Goal: Transaction & Acquisition: Purchase product/service

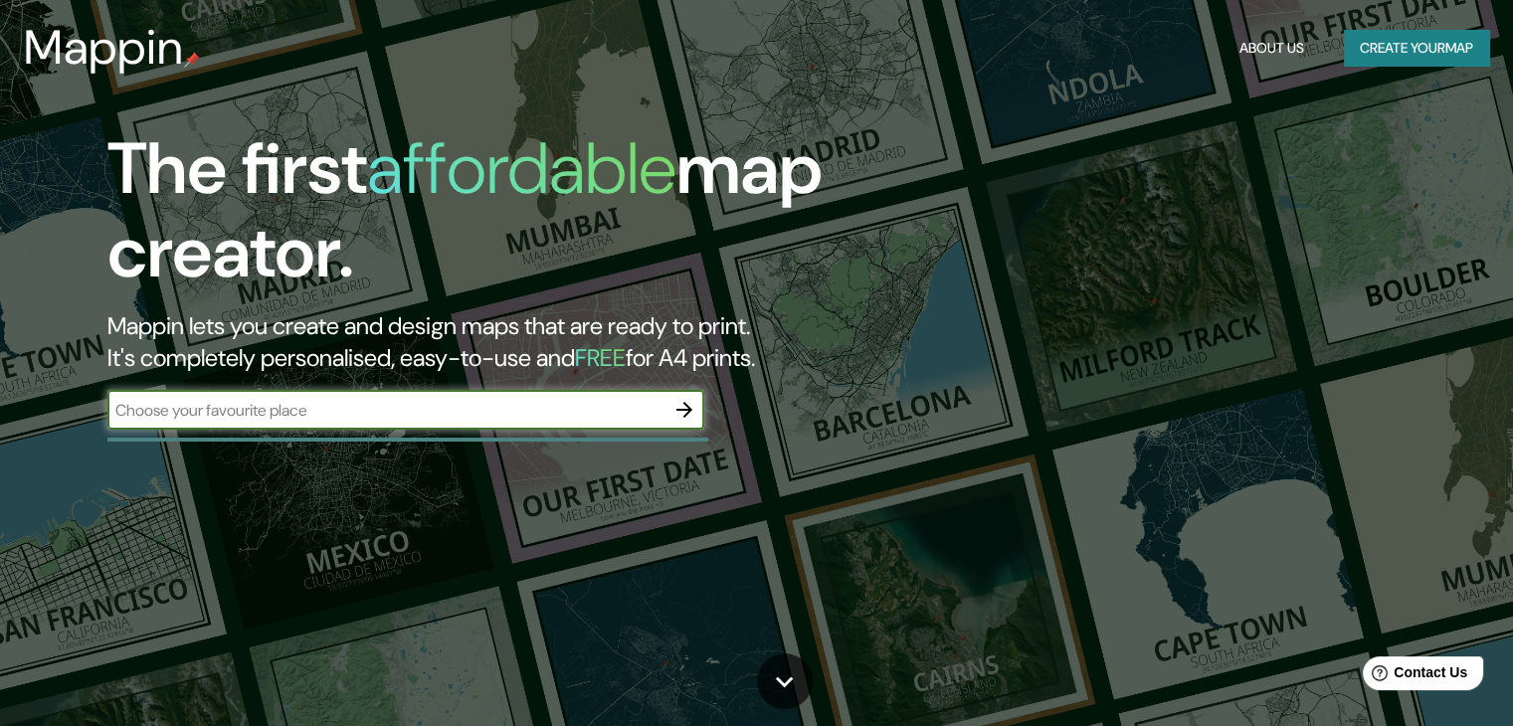
click at [691, 407] on icon "button" at bounding box center [685, 410] width 24 height 24
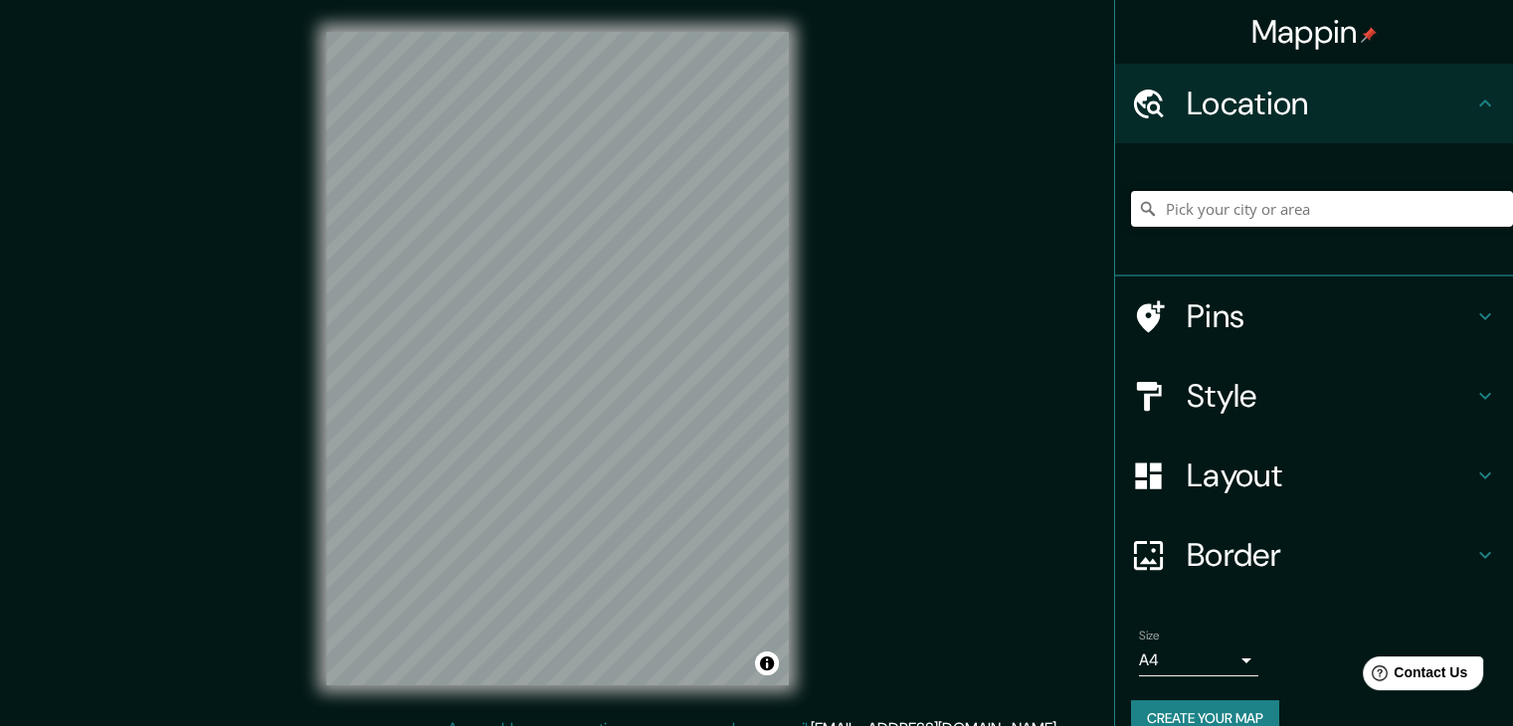
click at [1265, 216] on input "Pick your city or area" at bounding box center [1322, 209] width 382 height 36
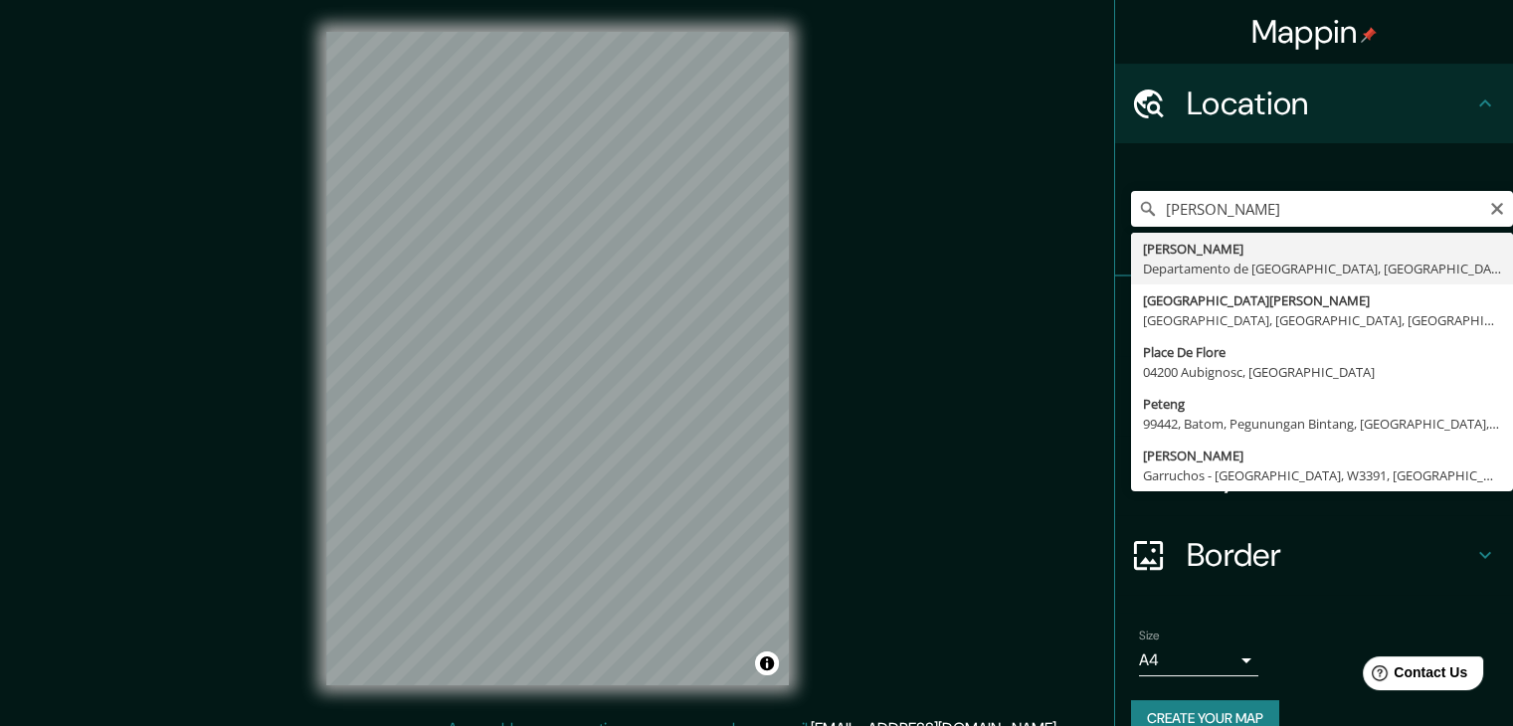
type input "[GEOGRAPHIC_DATA], [GEOGRAPHIC_DATA], [GEOGRAPHIC_DATA]"
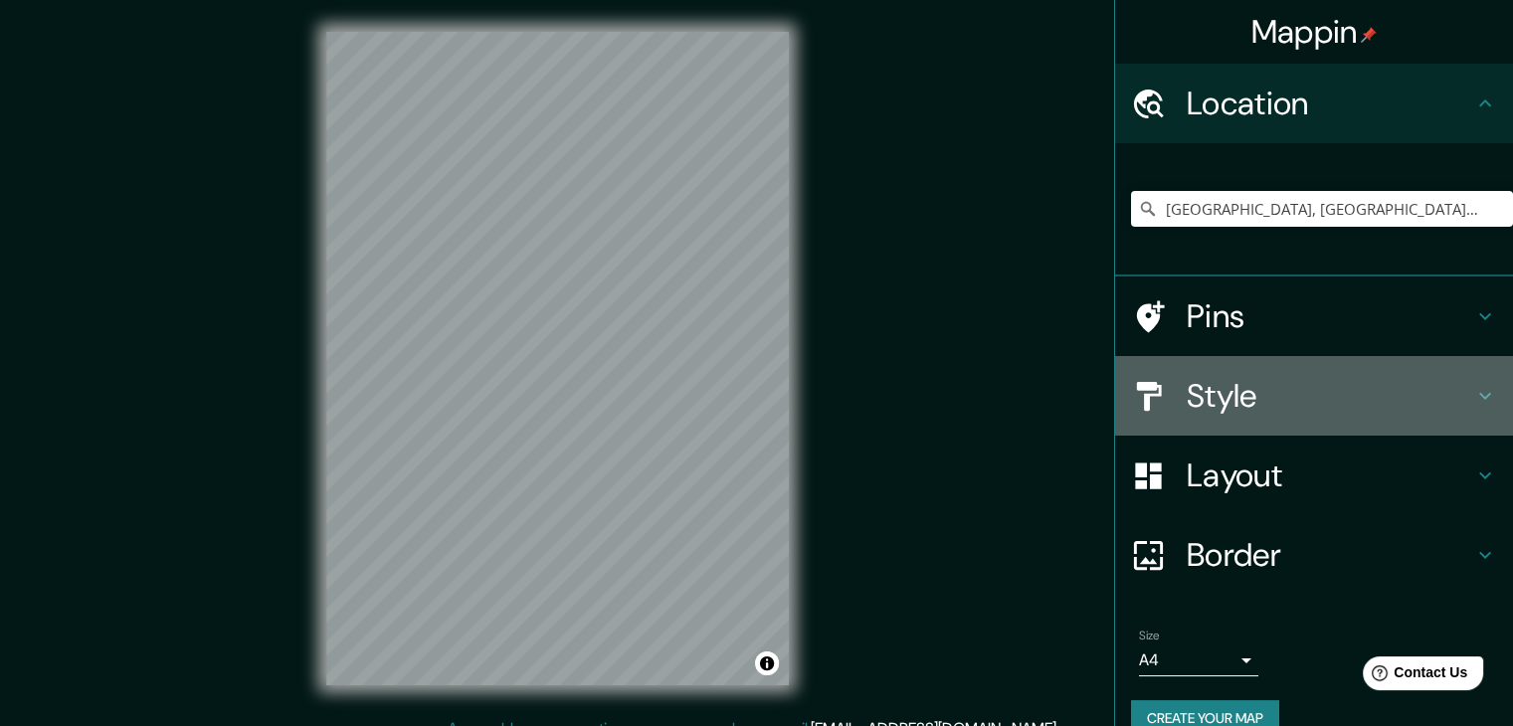
click at [1221, 407] on h4 "Style" at bounding box center [1330, 396] width 287 height 40
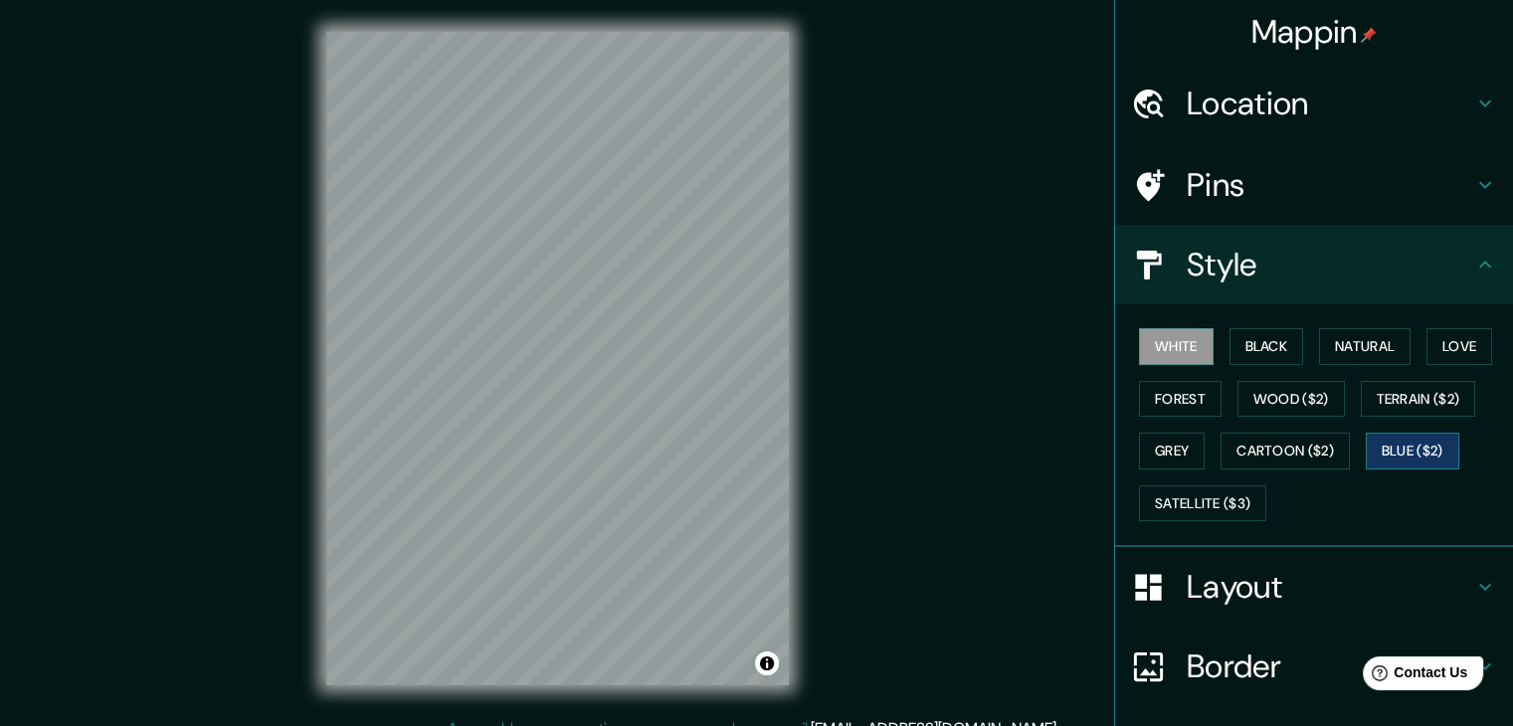
click at [1416, 449] on button "Blue ($2)" at bounding box center [1413, 451] width 94 height 37
click at [1275, 458] on button "Cartoon ($2)" at bounding box center [1285, 451] width 129 height 37
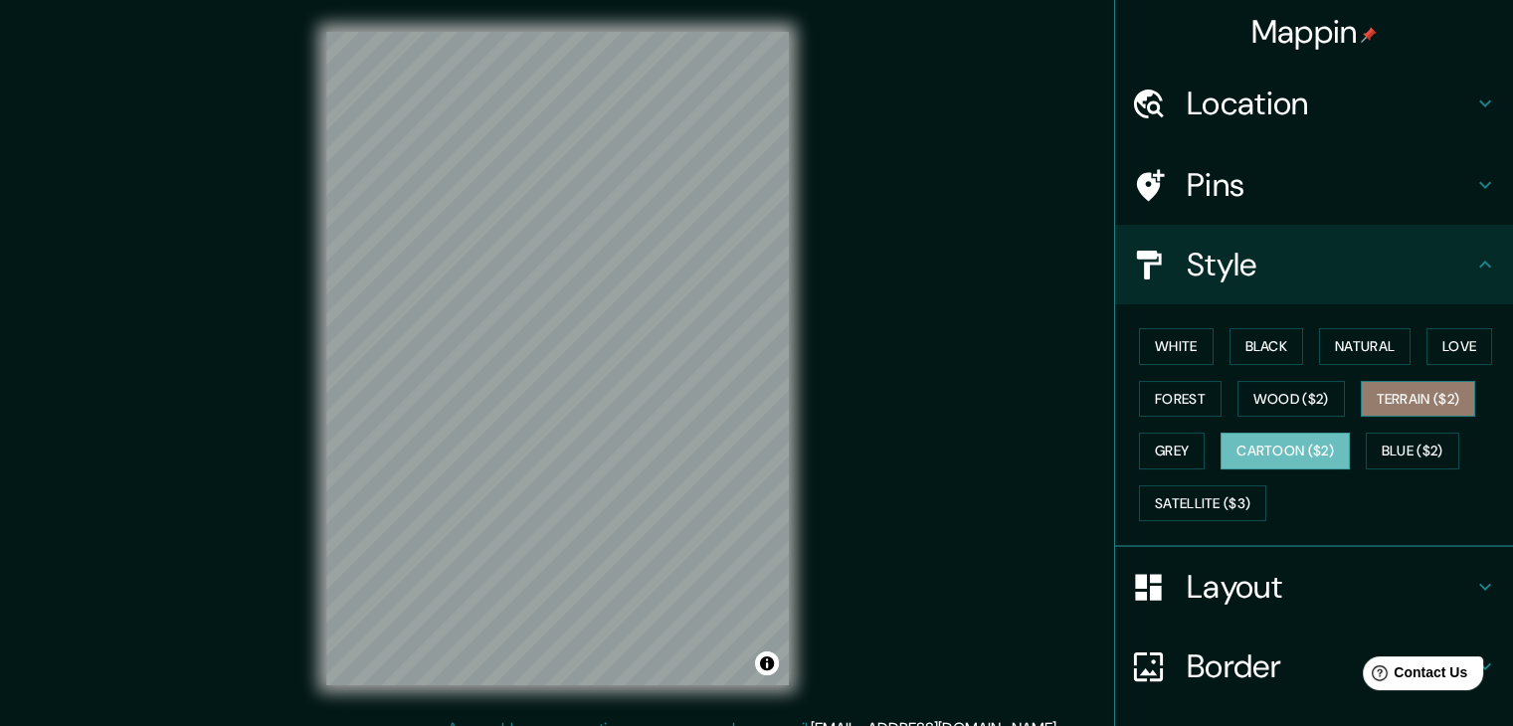
click at [1421, 401] on button "Terrain ($2)" at bounding box center [1418, 399] width 115 height 37
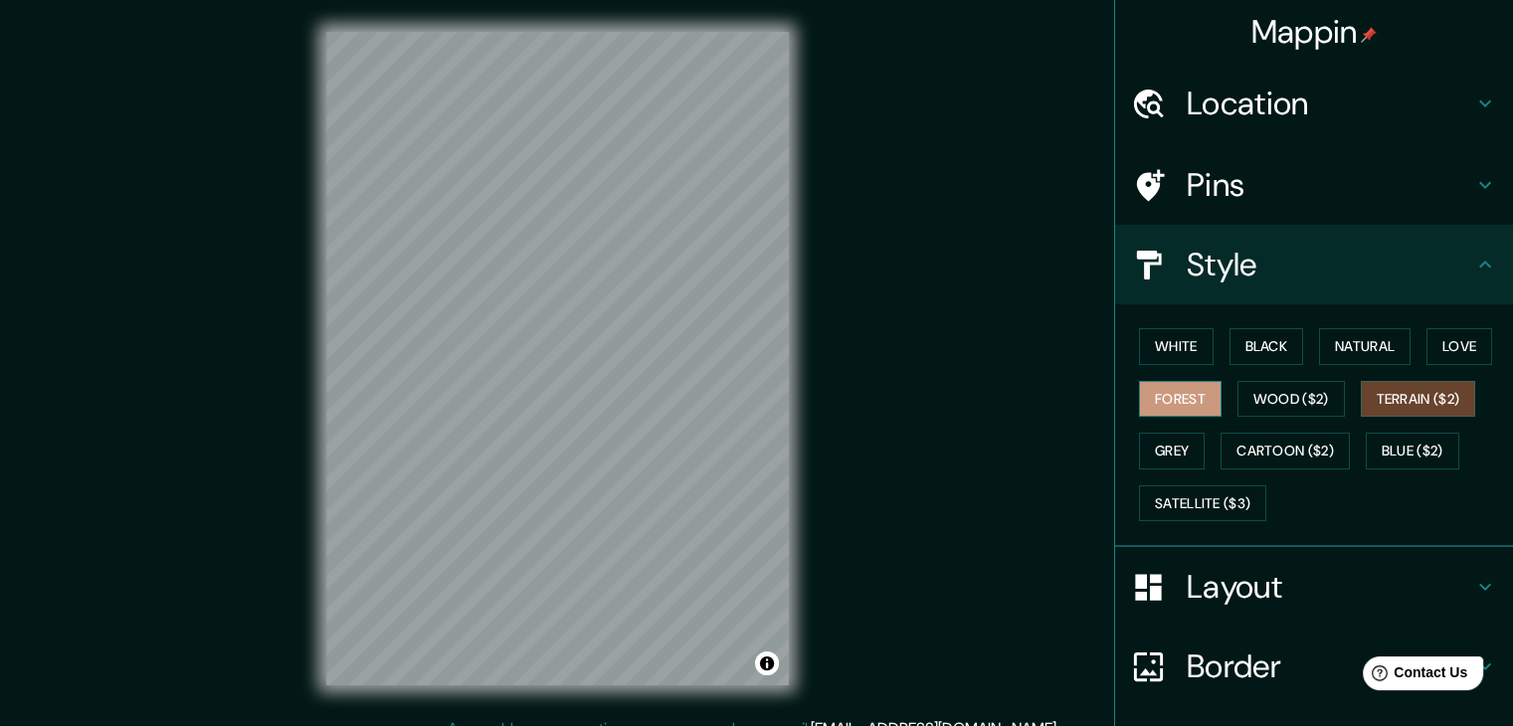
click at [1169, 403] on button "Forest" at bounding box center [1180, 399] width 83 height 37
click at [1455, 355] on button "Love" at bounding box center [1460, 346] width 66 height 37
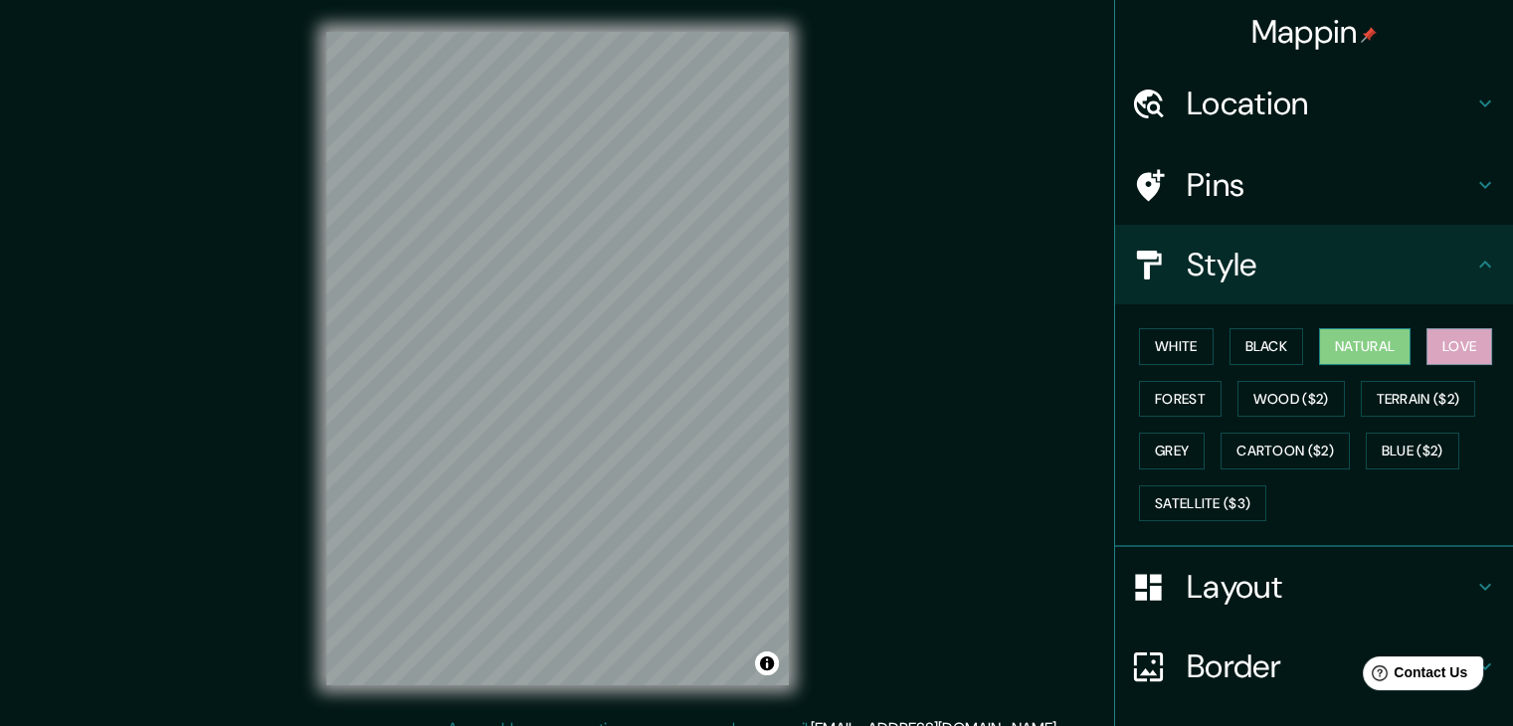
click at [1389, 353] on button "Natural" at bounding box center [1365, 346] width 92 height 37
click at [1251, 341] on button "Black" at bounding box center [1267, 346] width 75 height 37
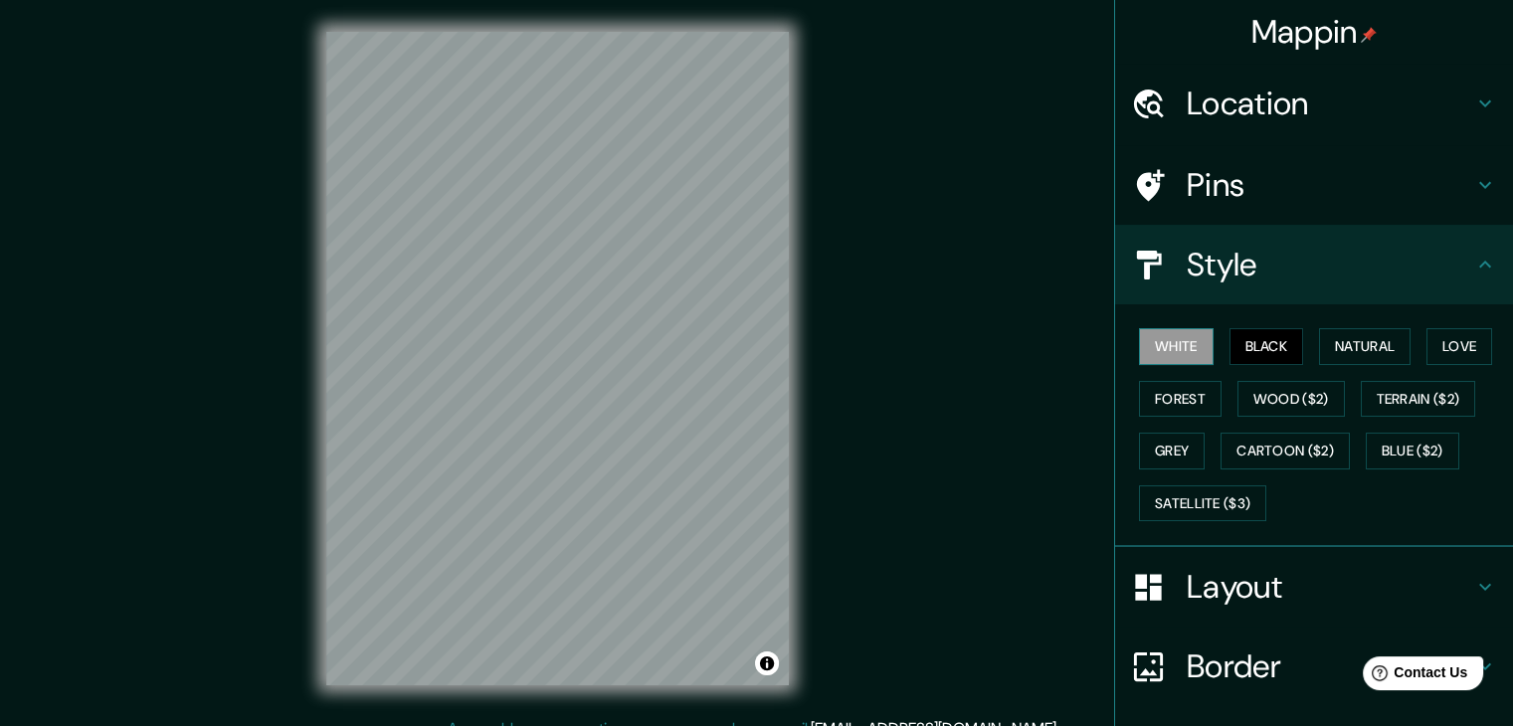
click at [1170, 339] on button "White" at bounding box center [1176, 346] width 75 height 37
click at [1172, 443] on button "Grey" at bounding box center [1172, 451] width 66 height 37
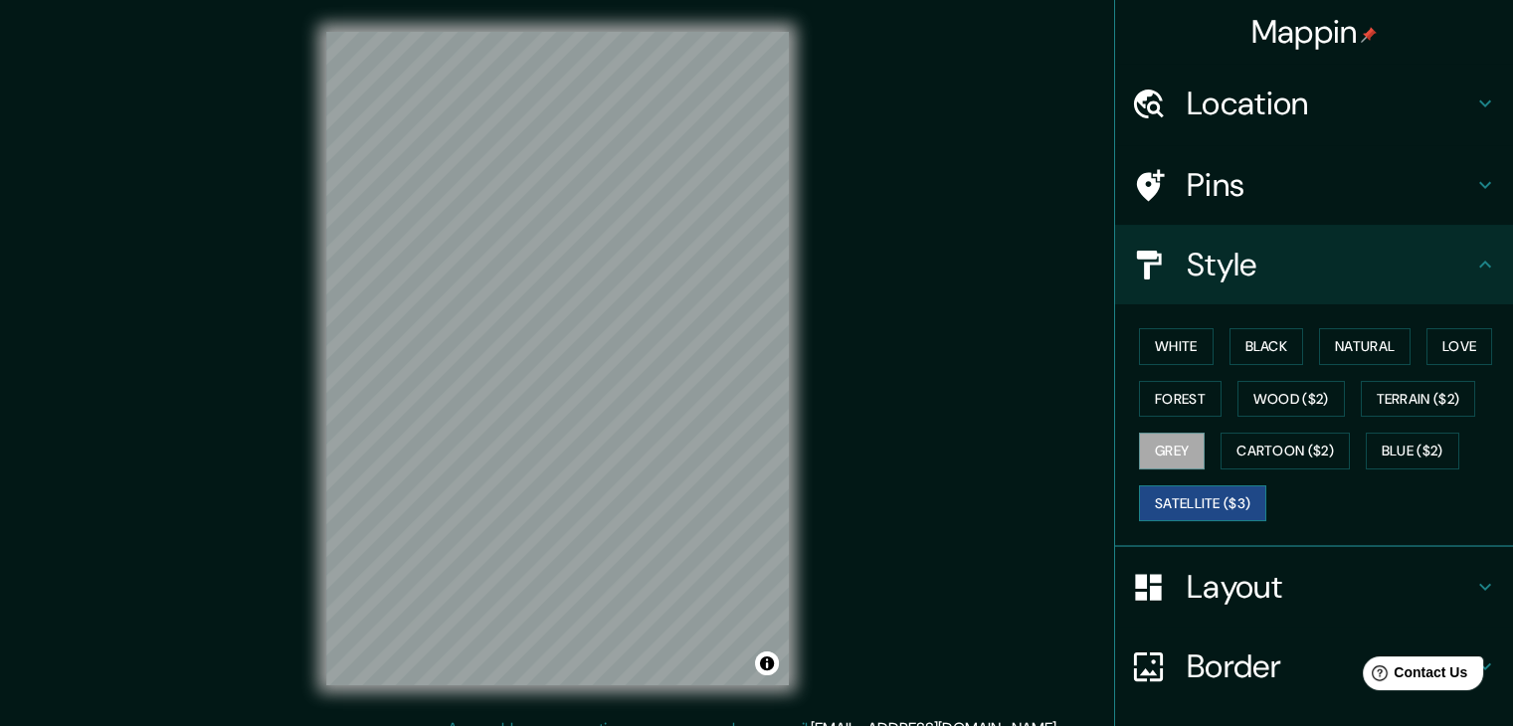
click at [1190, 495] on button "Satellite ($3)" at bounding box center [1202, 504] width 127 height 37
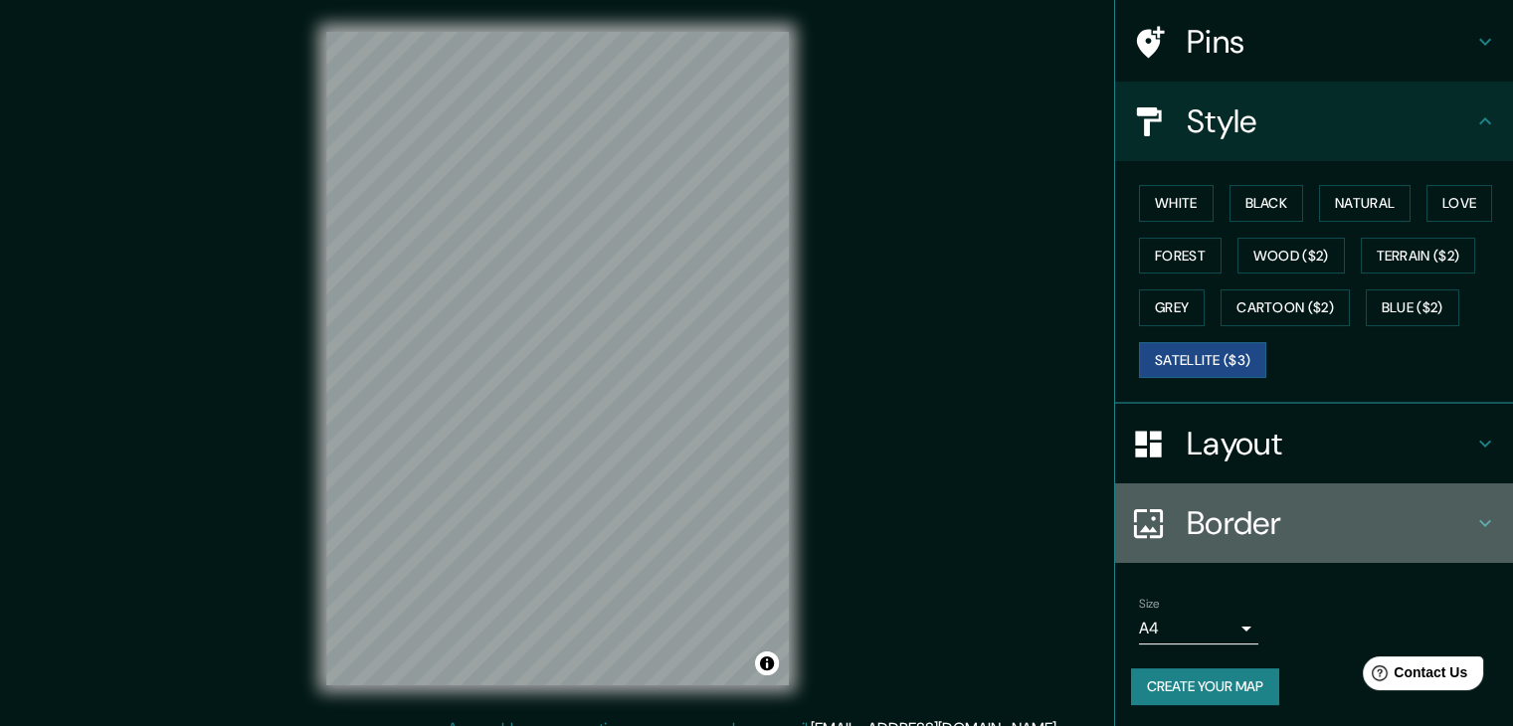
click at [1239, 523] on h4 "Border" at bounding box center [1330, 523] width 287 height 40
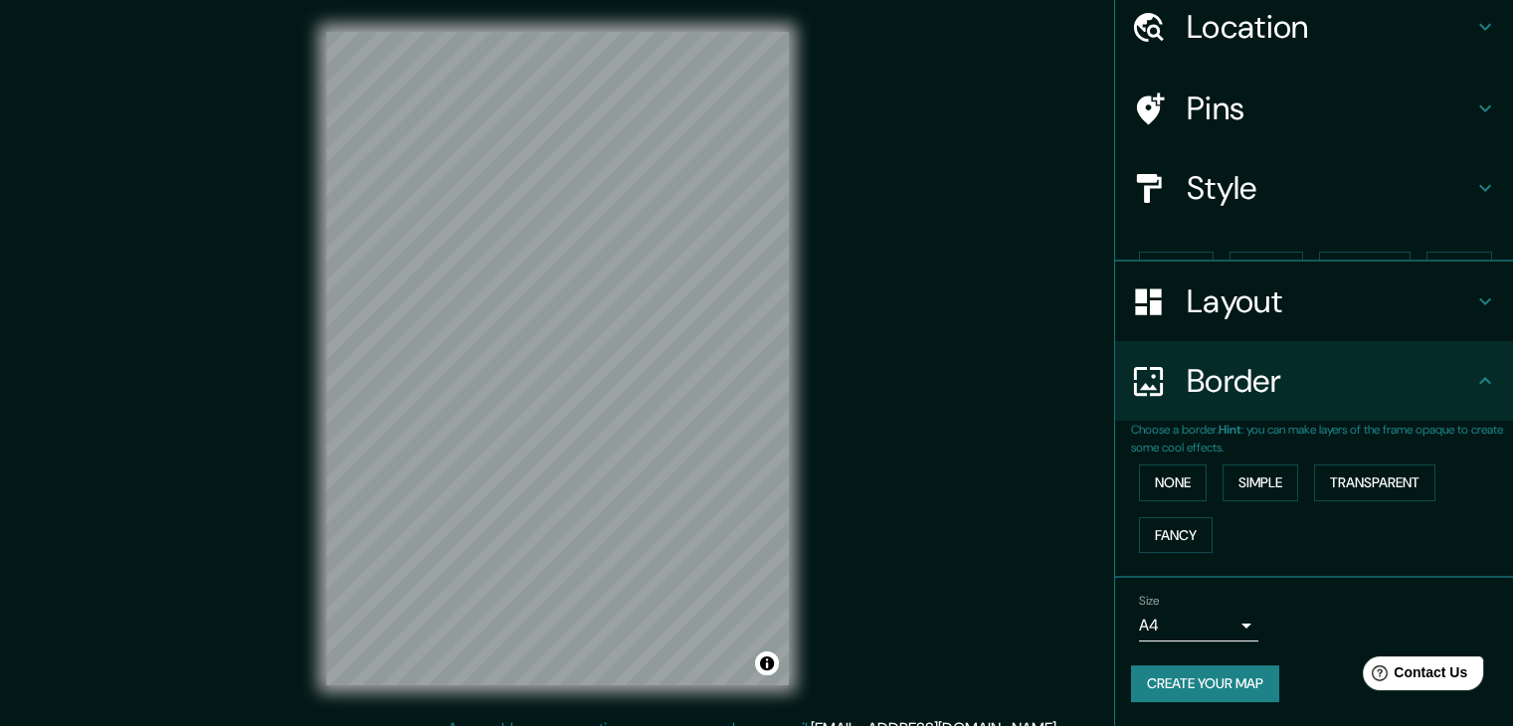
scroll to position [42, 0]
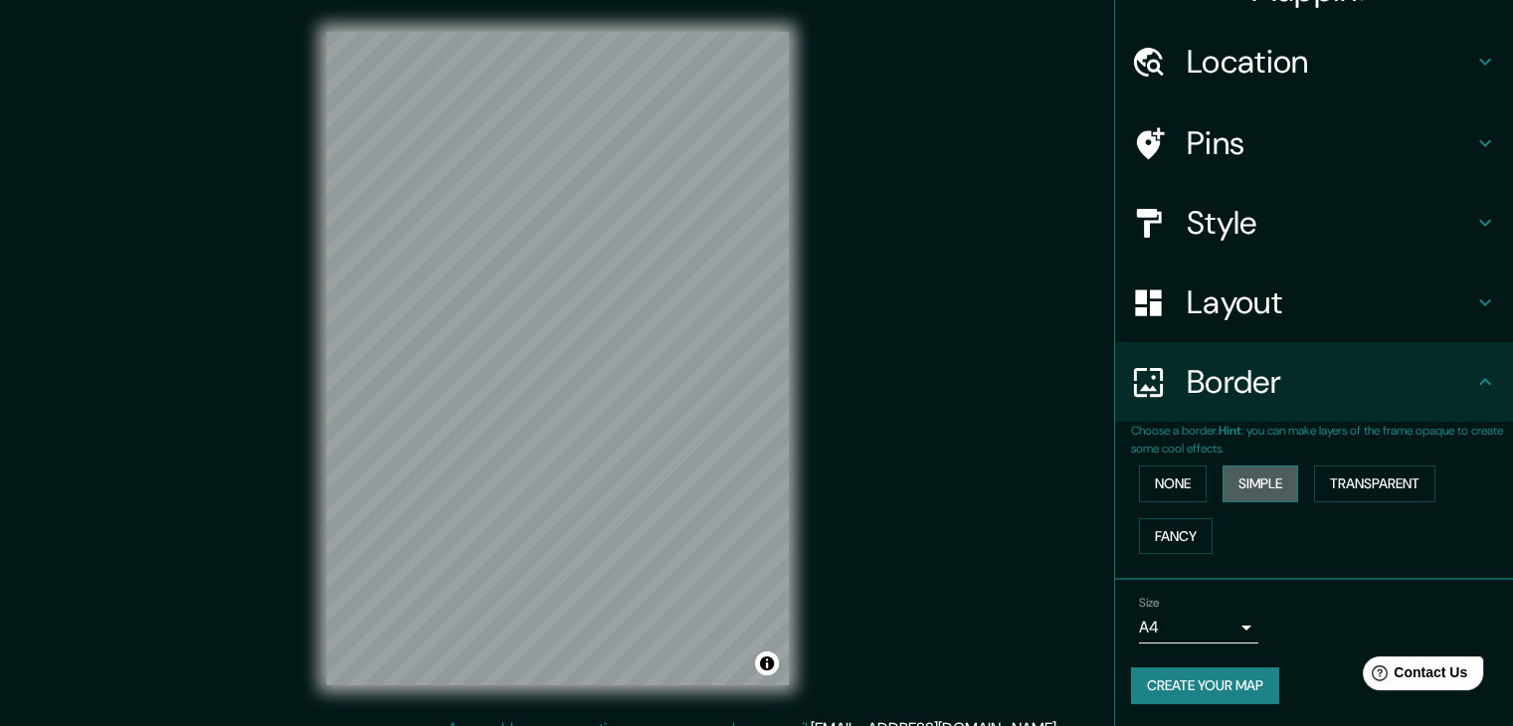
click at [1250, 495] on button "Simple" at bounding box center [1261, 484] width 76 height 37
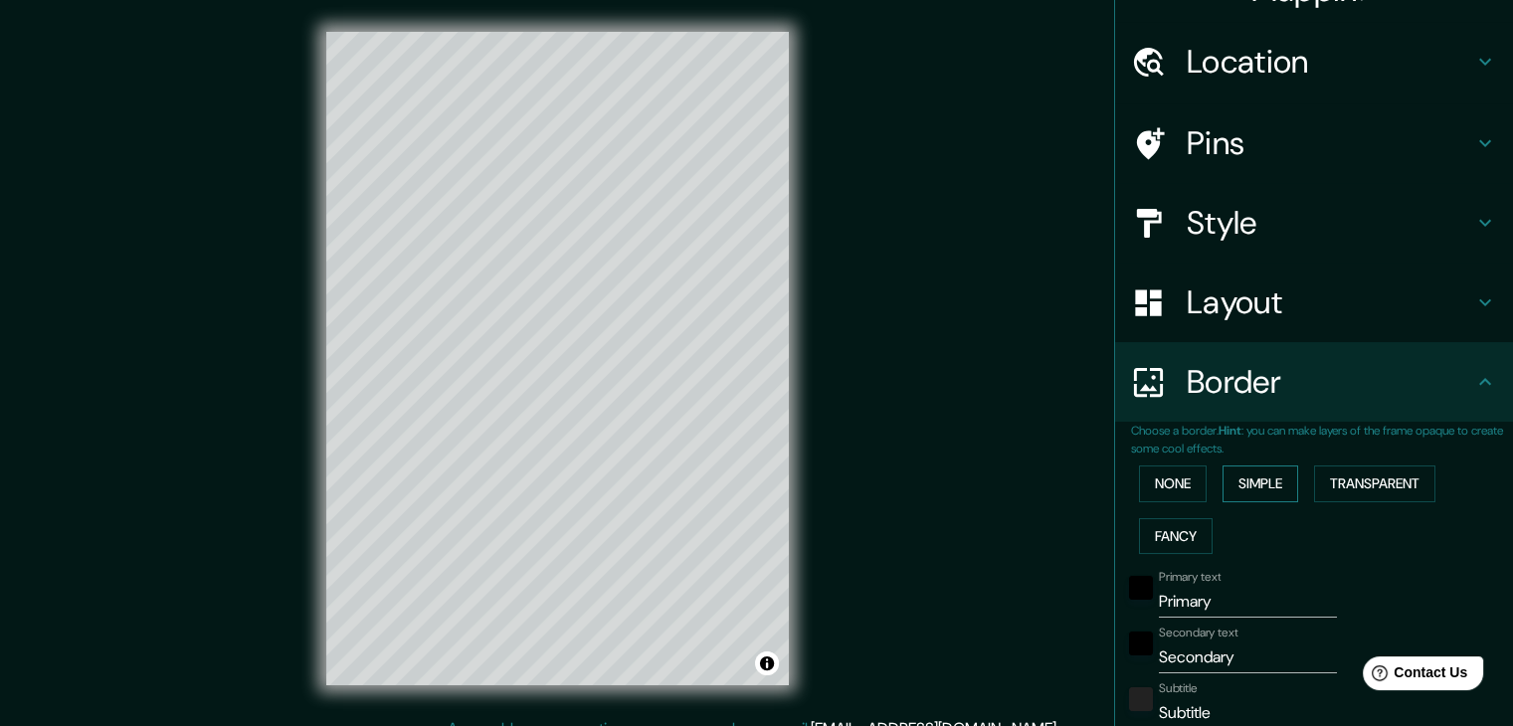
click at [1250, 492] on button "Simple" at bounding box center [1261, 484] width 76 height 37
type input "37"
click at [1182, 489] on button "None" at bounding box center [1173, 484] width 68 height 37
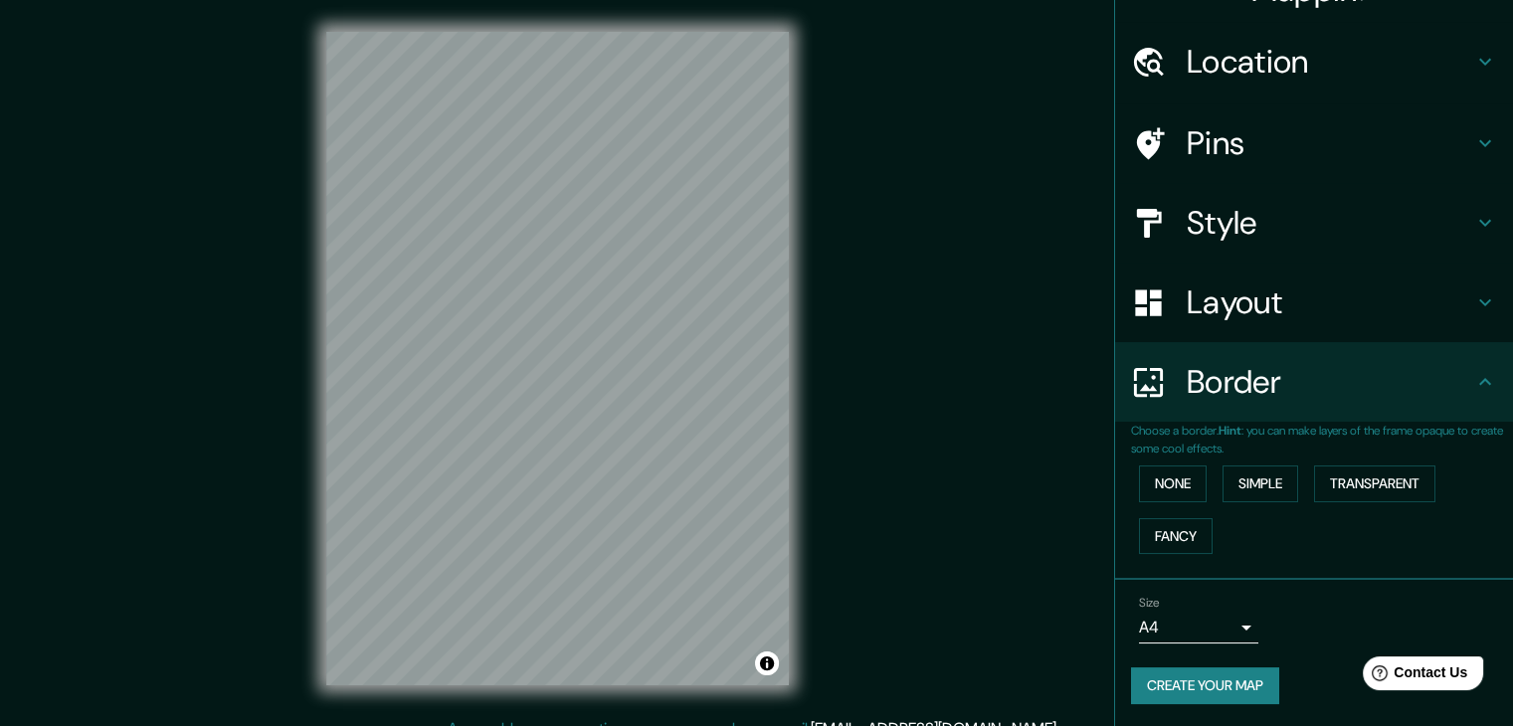
click at [1226, 327] on div "Layout" at bounding box center [1314, 303] width 398 height 80
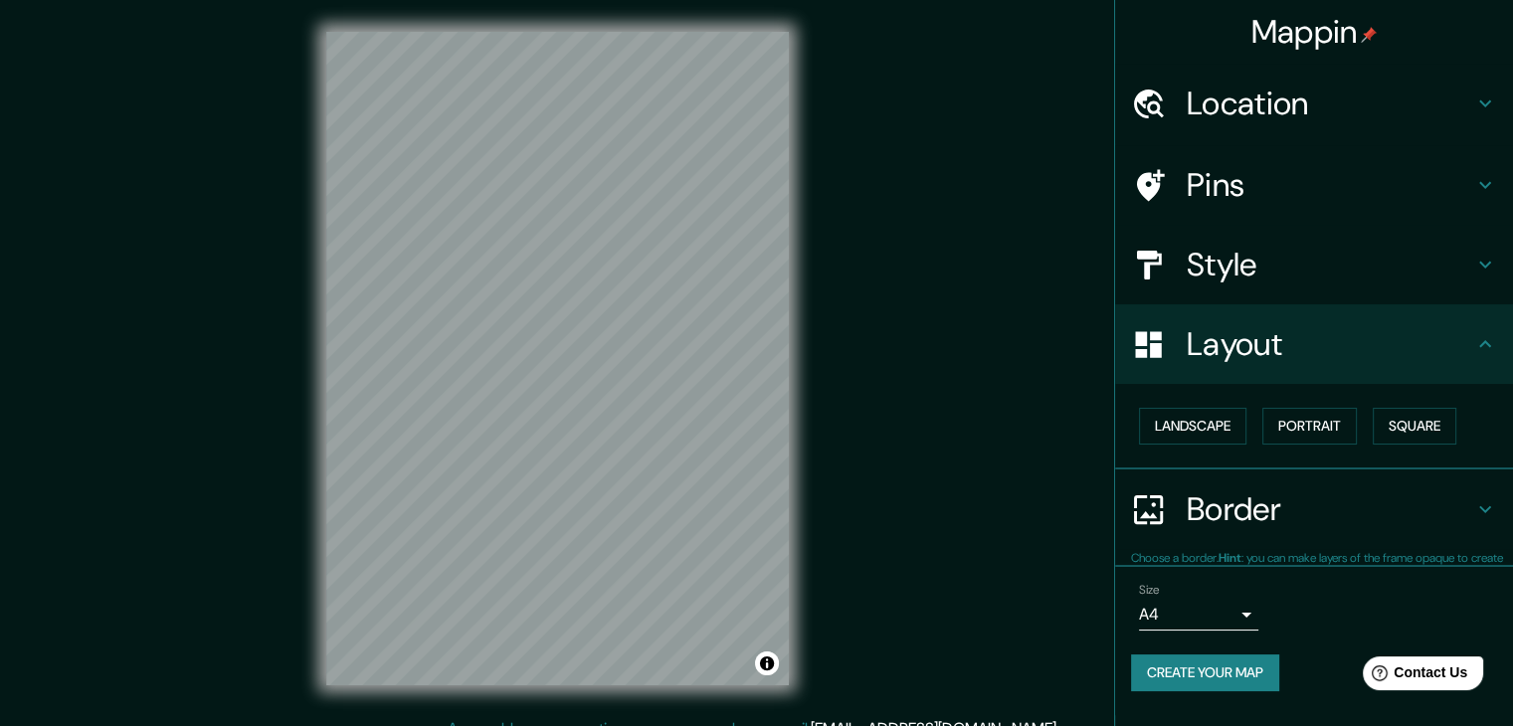
scroll to position [0, 0]
click at [1304, 420] on button "Portrait" at bounding box center [1310, 426] width 95 height 37
click at [1137, 431] on div "Landscape [GEOGRAPHIC_DATA]" at bounding box center [1322, 426] width 382 height 53
click at [1174, 432] on button "Landscape" at bounding box center [1192, 426] width 107 height 37
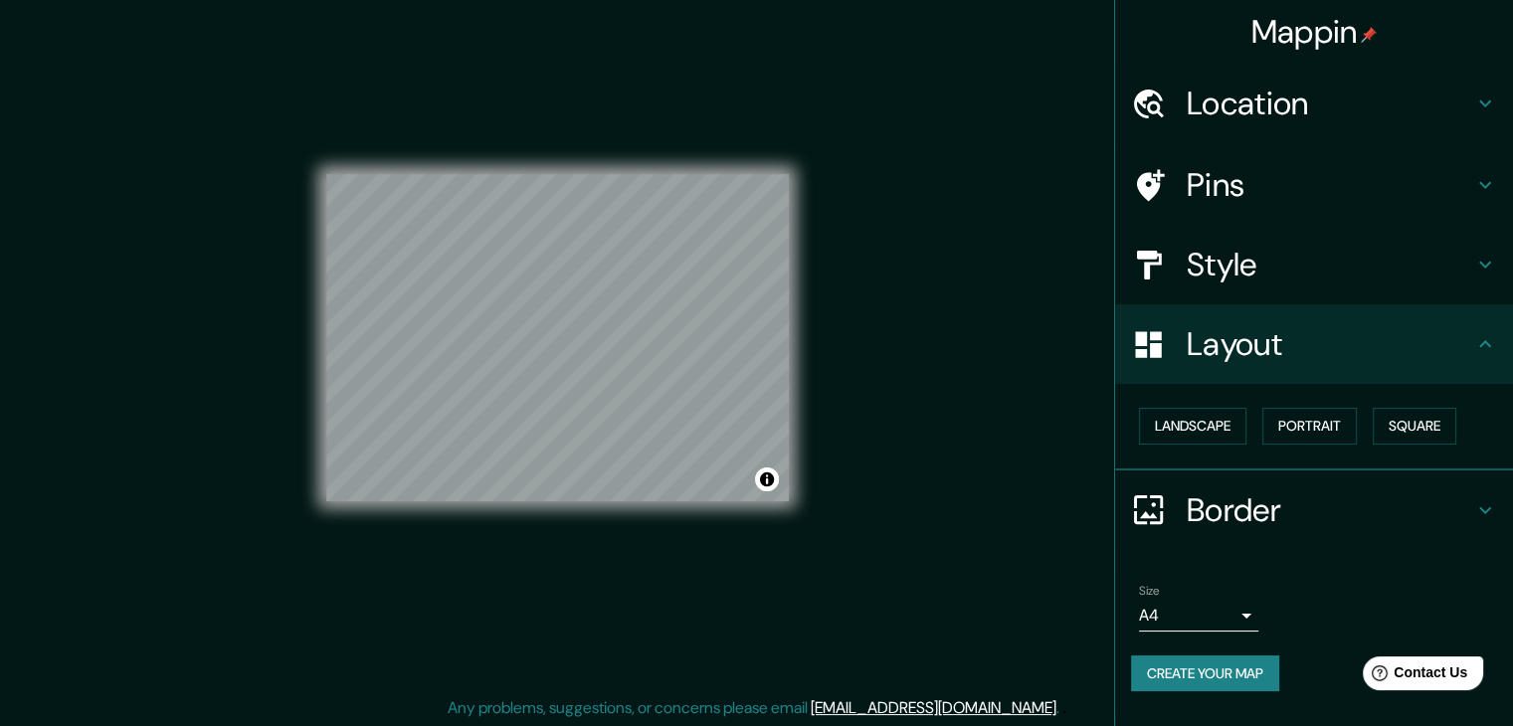
scroll to position [23, 0]
click at [1243, 617] on body "Mappin Location [GEOGRAPHIC_DATA], [GEOGRAPHIC_DATA], [GEOGRAPHIC_DATA] Pins St…" at bounding box center [756, 340] width 1513 height 726
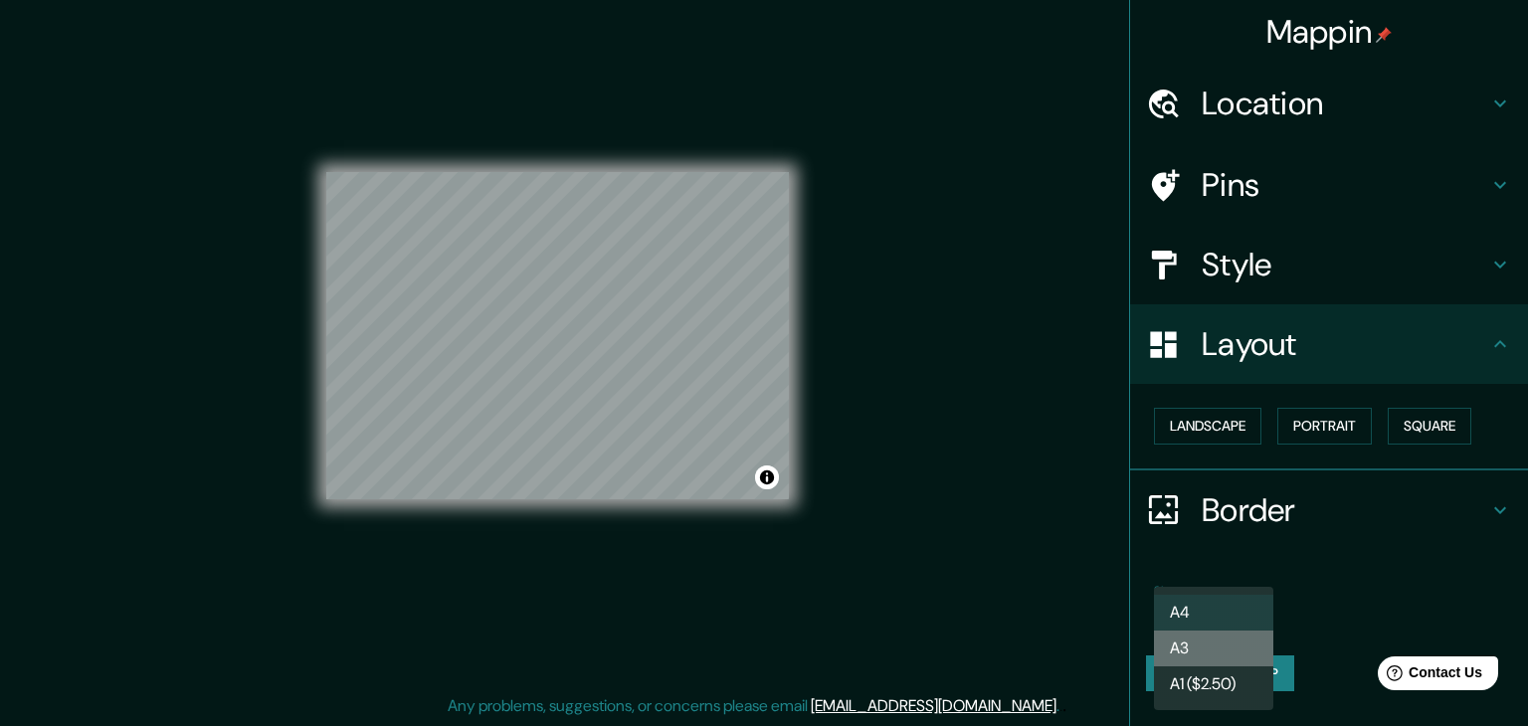
click at [1235, 648] on li "A3" at bounding box center [1213, 649] width 119 height 36
type input "a4"
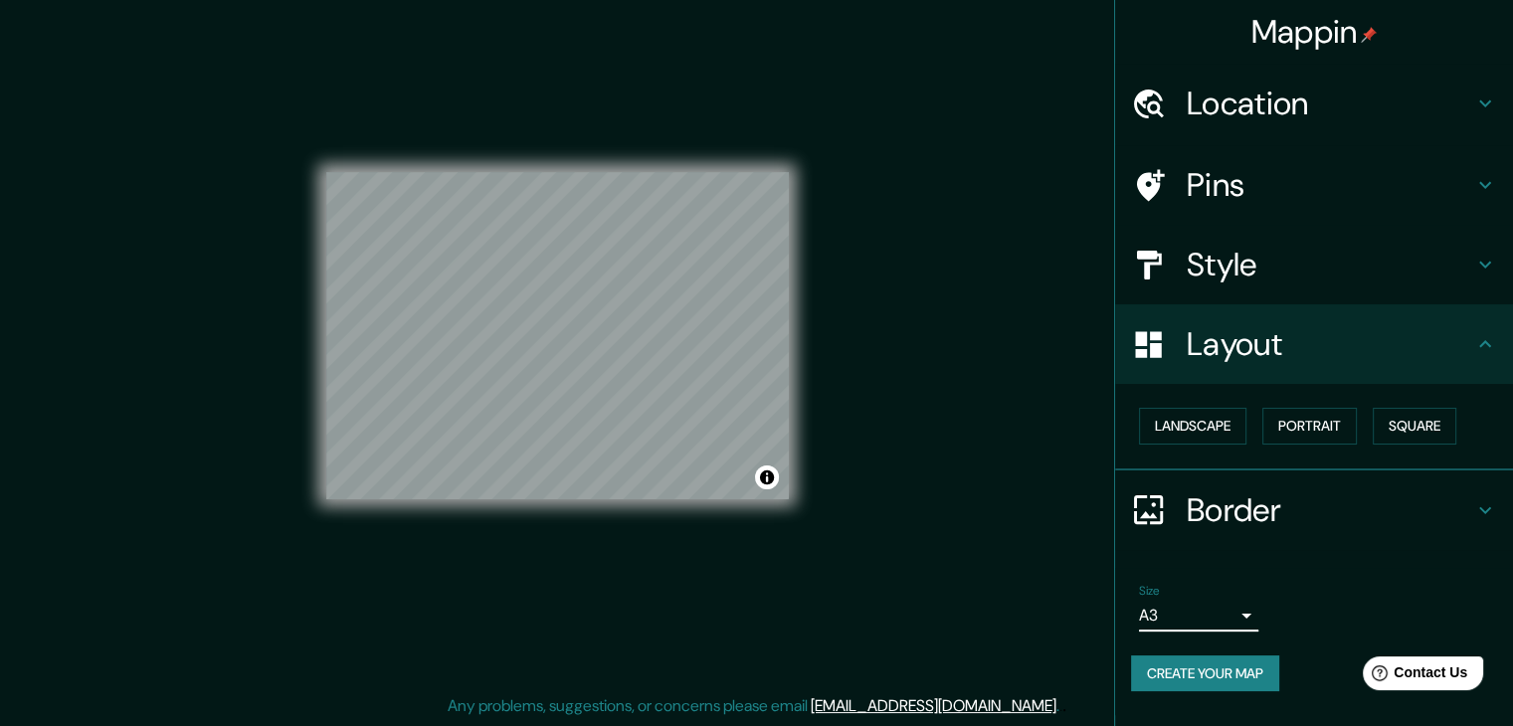
click at [1242, 659] on button "Create your map" at bounding box center [1205, 674] width 148 height 37
click at [1227, 668] on button "Create your map" at bounding box center [1205, 674] width 148 height 37
click at [902, 222] on div "Mappin Location [GEOGRAPHIC_DATA], [GEOGRAPHIC_DATA], [GEOGRAPHIC_DATA] Pins St…" at bounding box center [756, 351] width 1513 height 749
